Goal: Communication & Community: Answer question/provide support

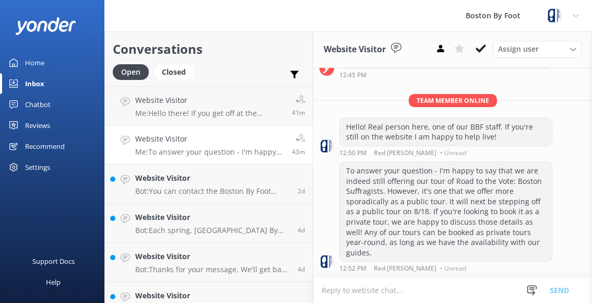
scroll to position [522, 0]
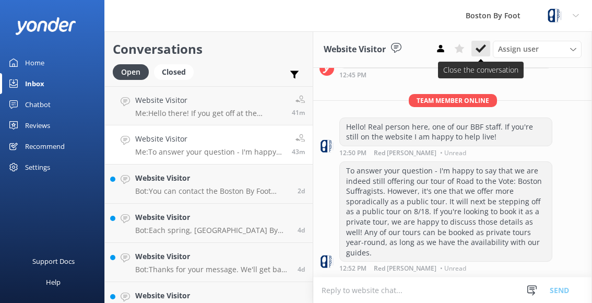
click at [479, 47] on icon at bounding box center [480, 48] width 10 height 10
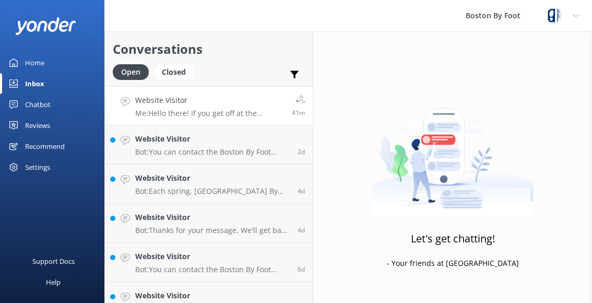
click at [250, 100] on h4 "Website Visitor" at bounding box center [209, 99] width 149 height 11
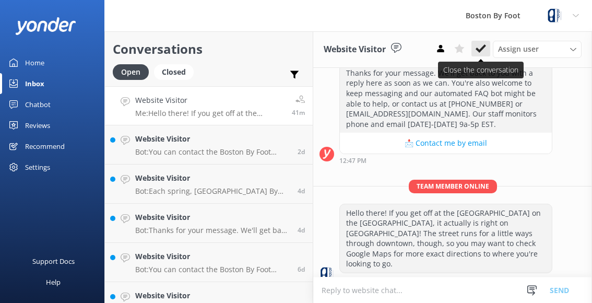
scroll to position [170, 0]
click at [479, 46] on icon at bounding box center [480, 48] width 10 height 10
